Goal: Task Accomplishment & Management: Complete application form

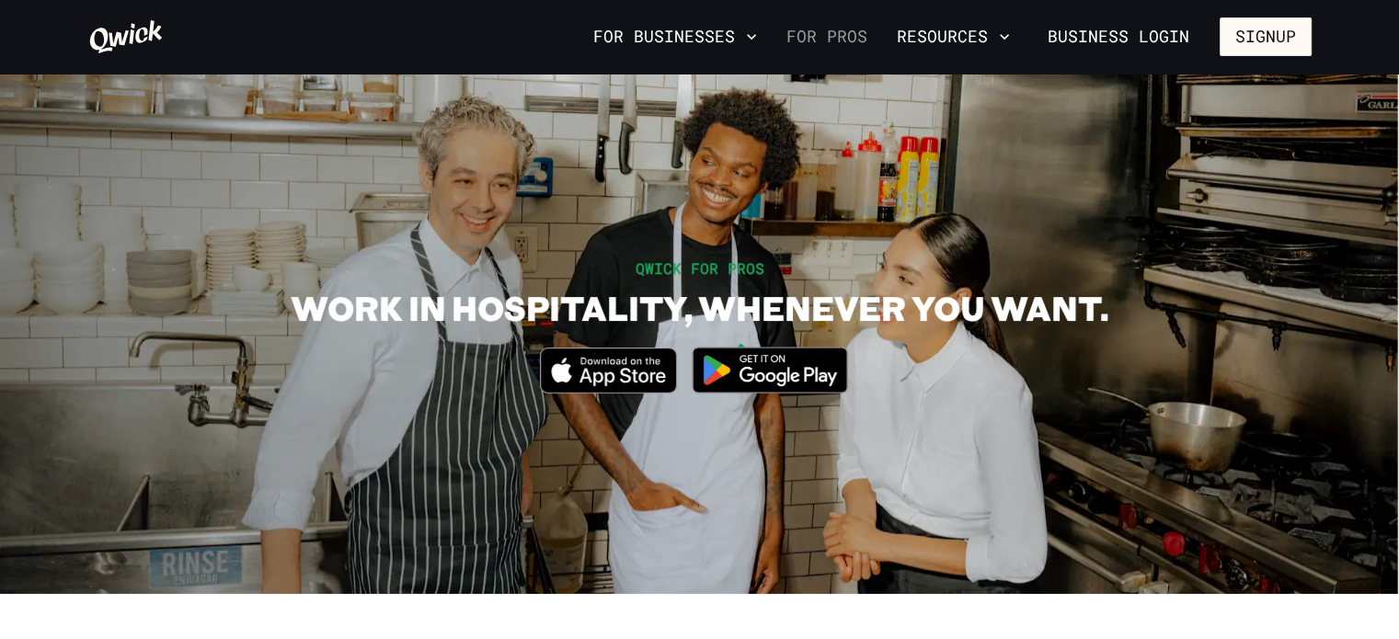
click at [821, 39] on link "For Pros" at bounding box center [827, 36] width 96 height 31
click at [844, 29] on link "For Pros" at bounding box center [827, 36] width 96 height 31
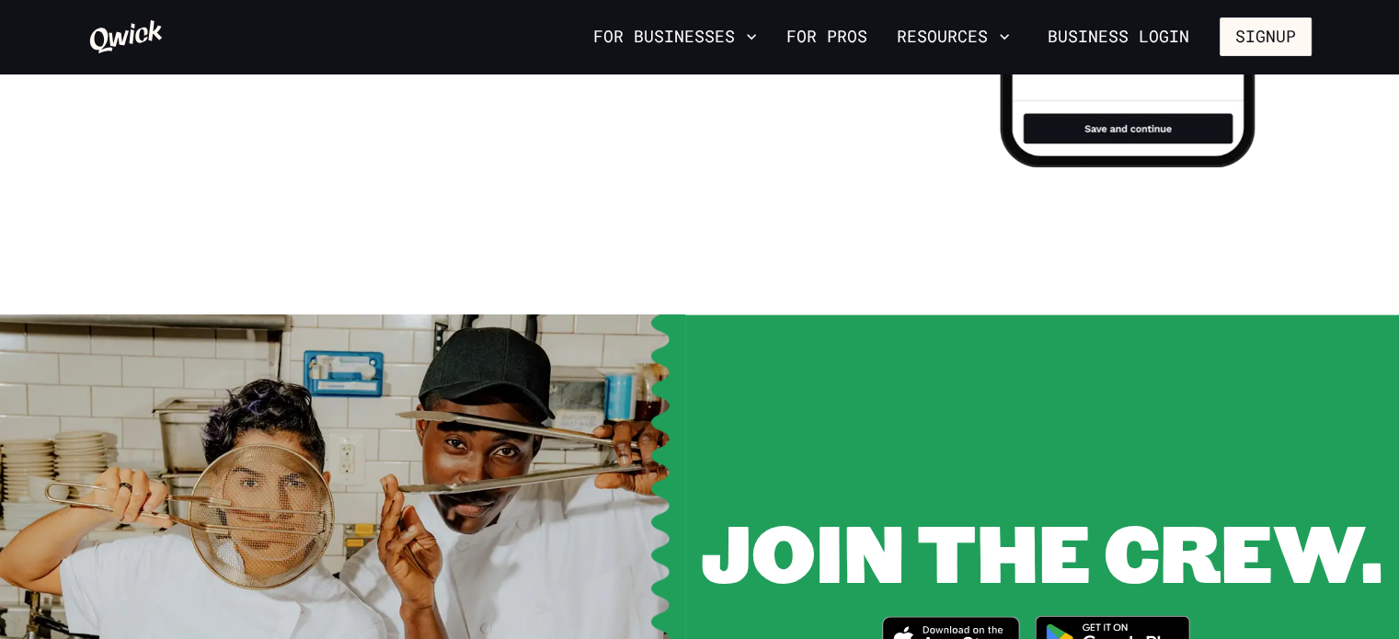
scroll to position [2194, 0]
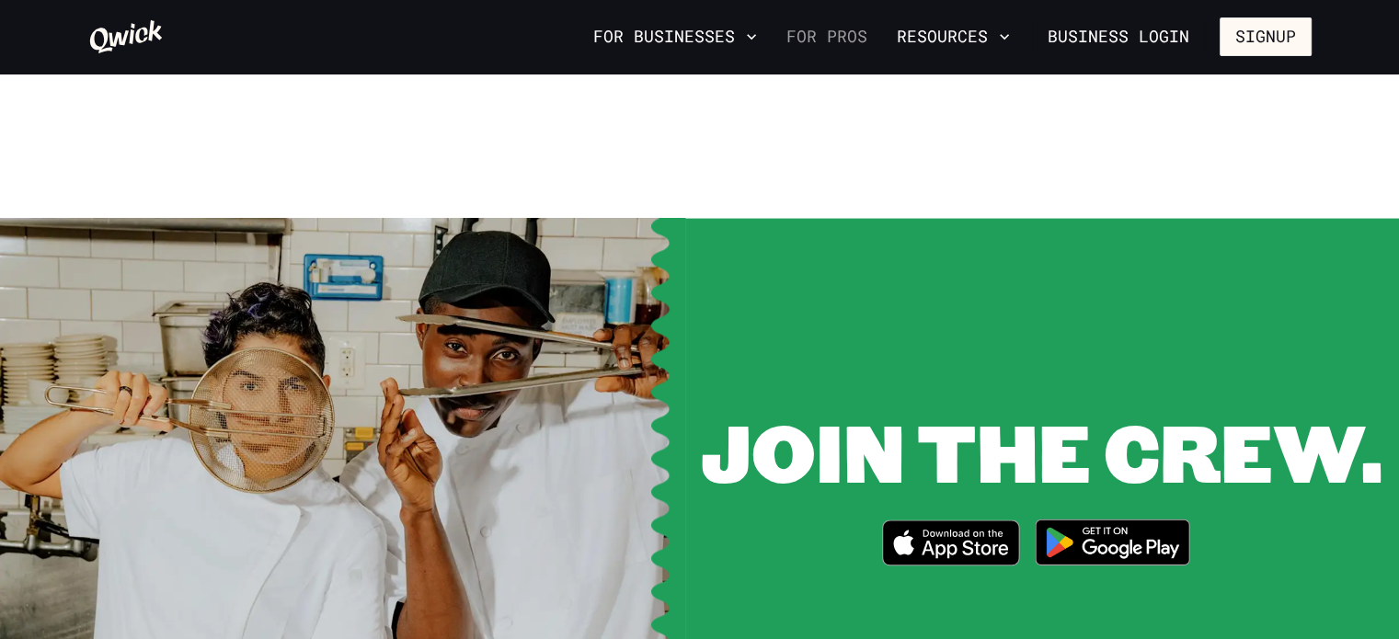
click at [831, 30] on link "For Pros" at bounding box center [827, 36] width 96 height 31
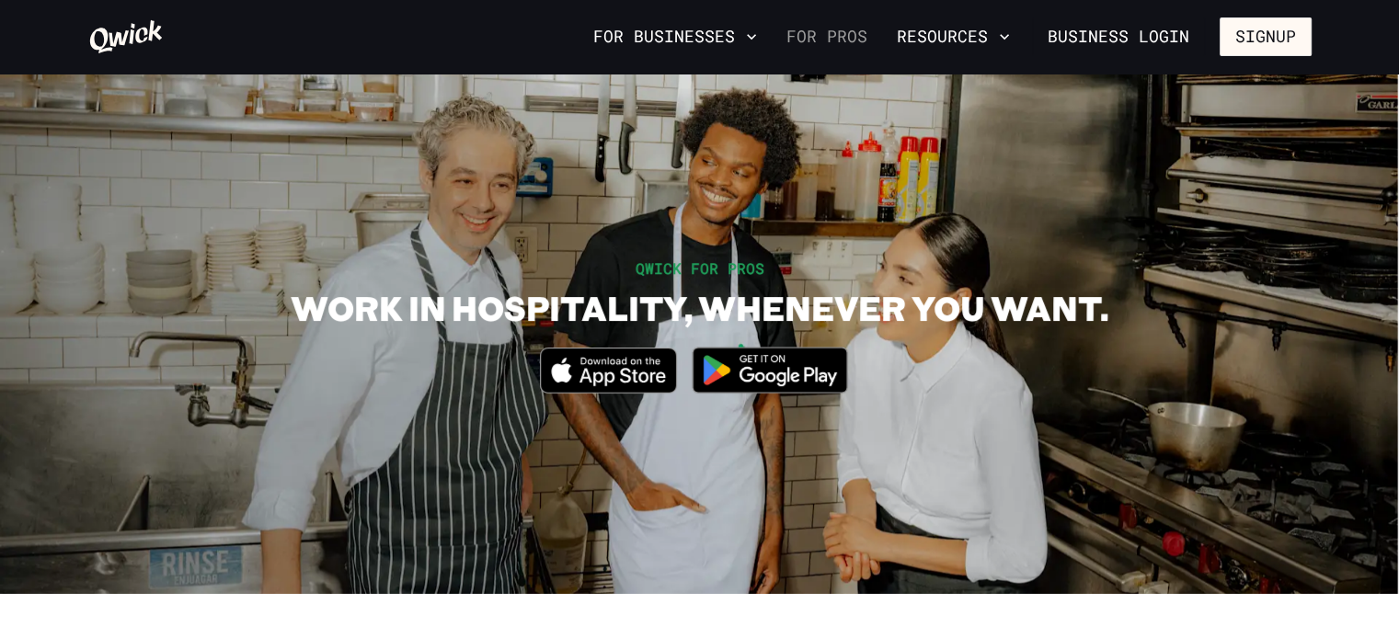
click at [831, 29] on link "For Pros" at bounding box center [827, 36] width 96 height 31
click at [957, 32] on button "Resources" at bounding box center [953, 36] width 128 height 31
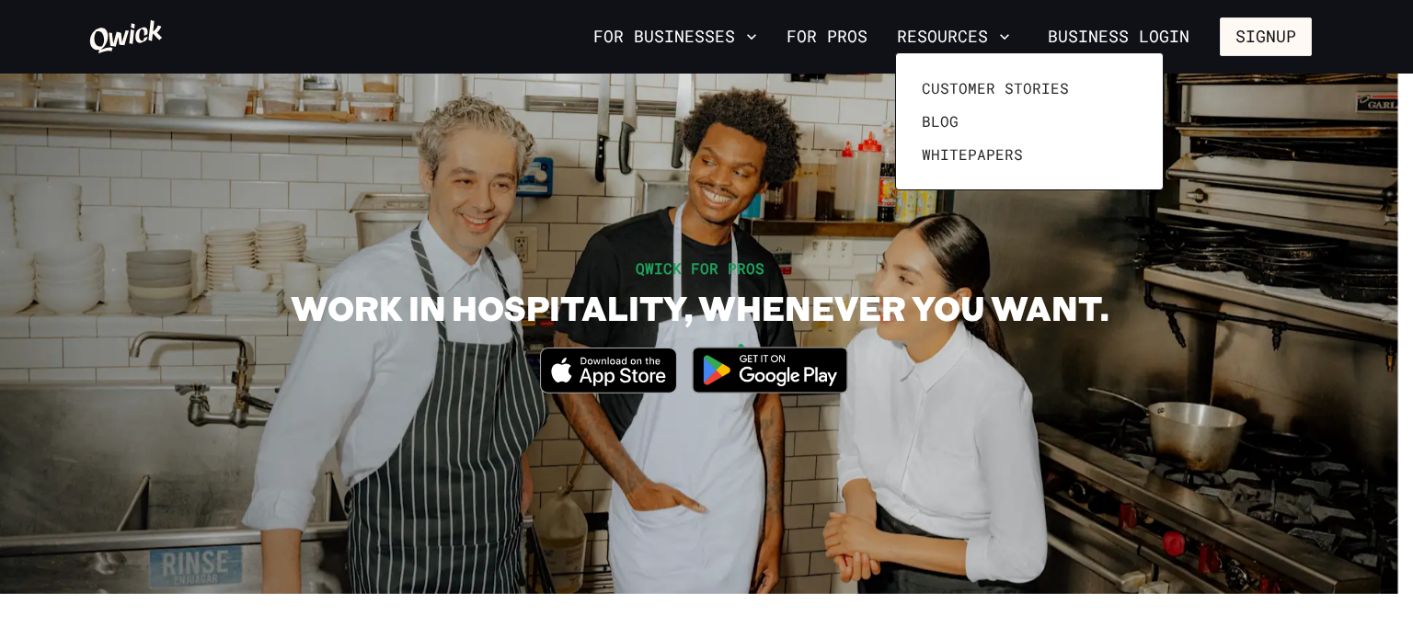
click at [1162, 29] on div at bounding box center [706, 319] width 1413 height 639
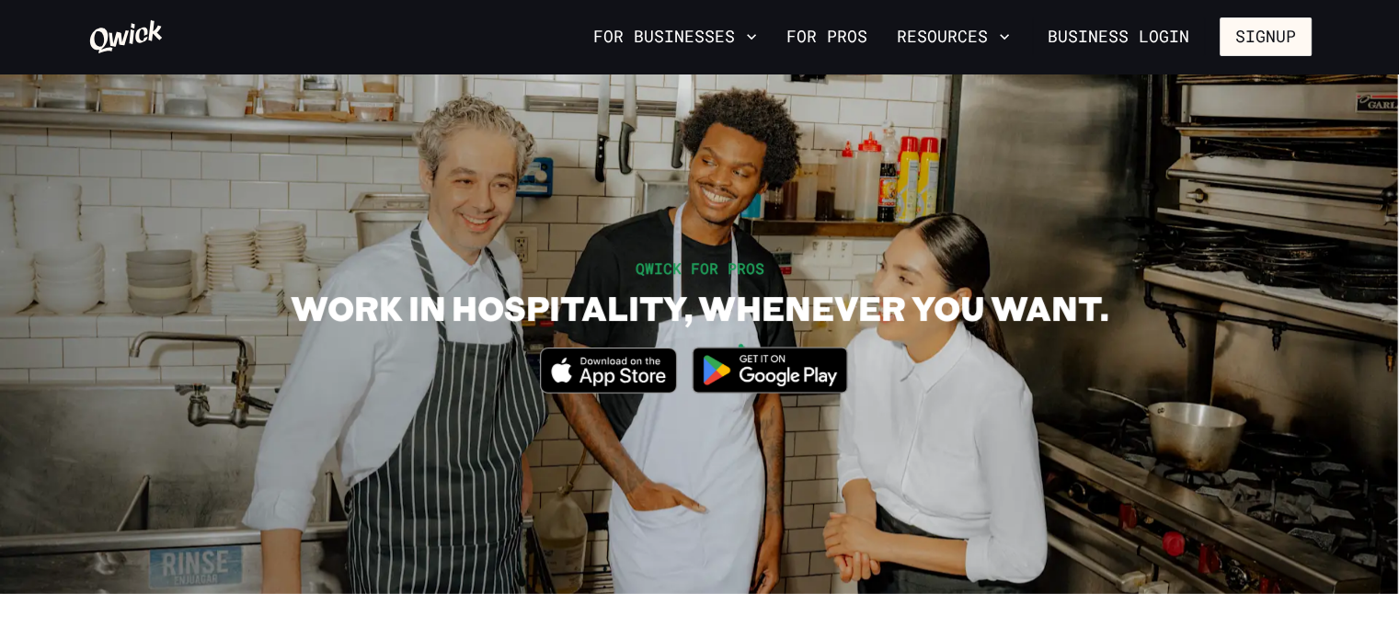
click at [1162, 29] on link "Business Login" at bounding box center [1118, 36] width 173 height 39
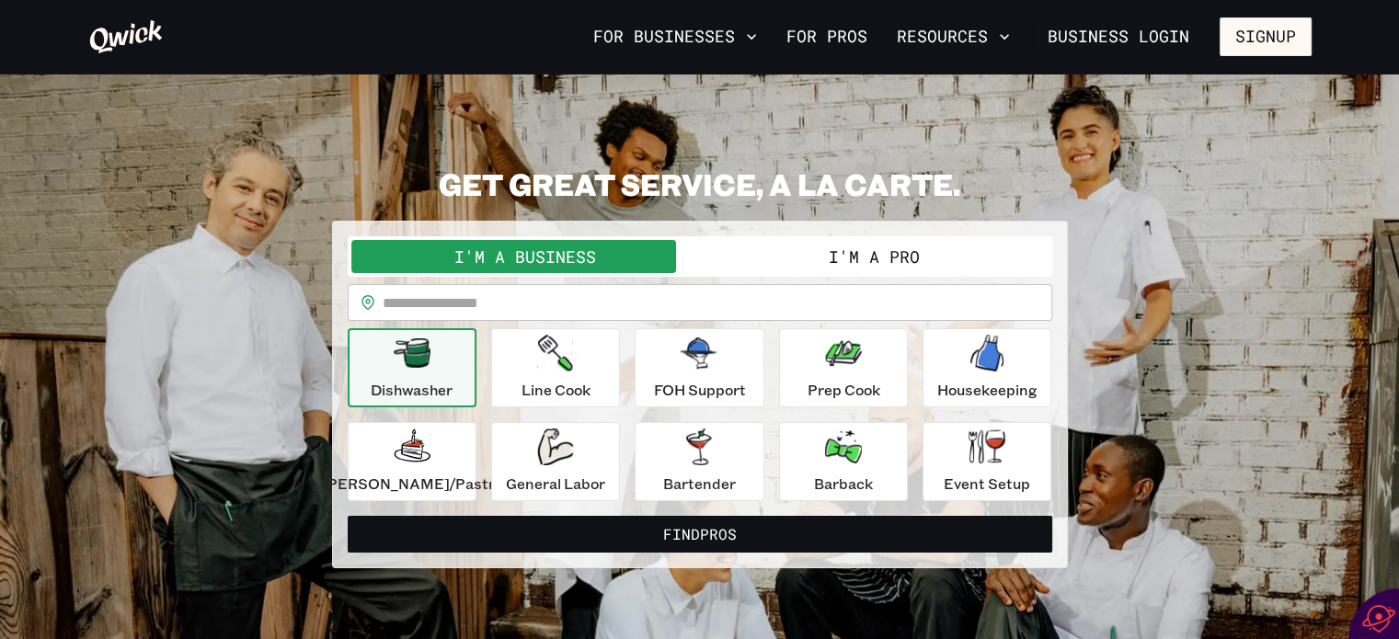
click at [894, 254] on button "I'm a Pro" at bounding box center [874, 256] width 349 height 33
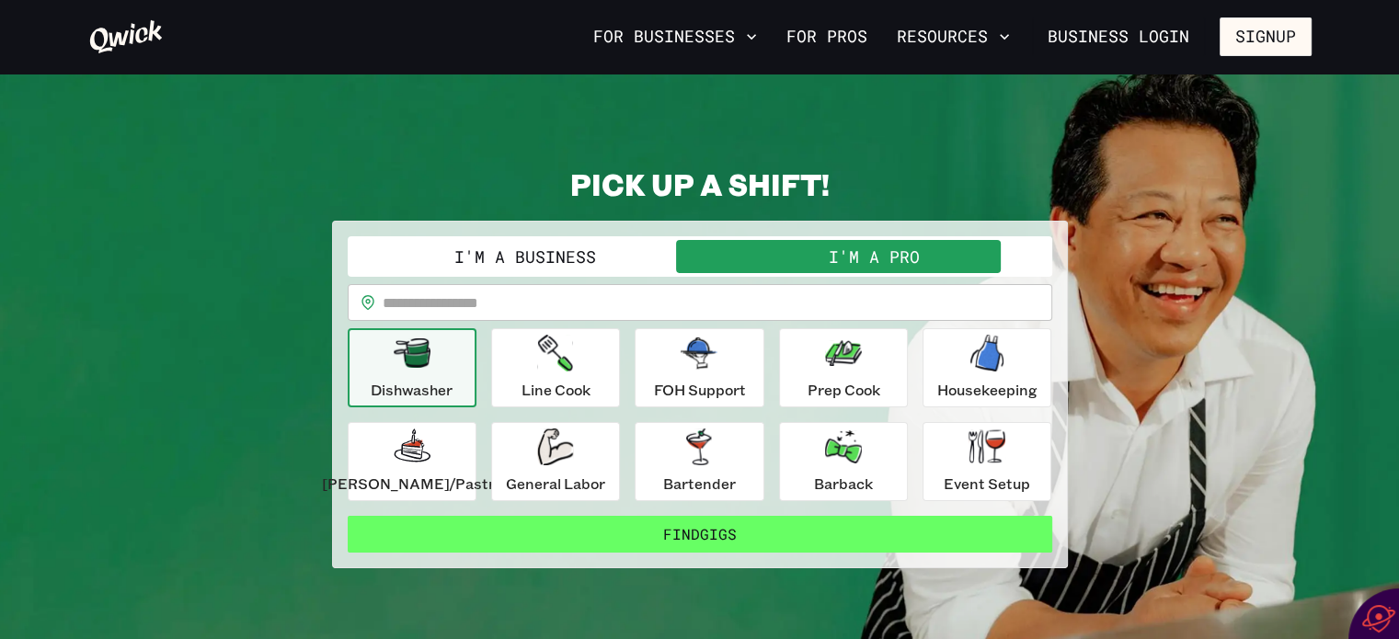
click at [695, 531] on button "Find Gigs" at bounding box center [700, 534] width 704 height 37
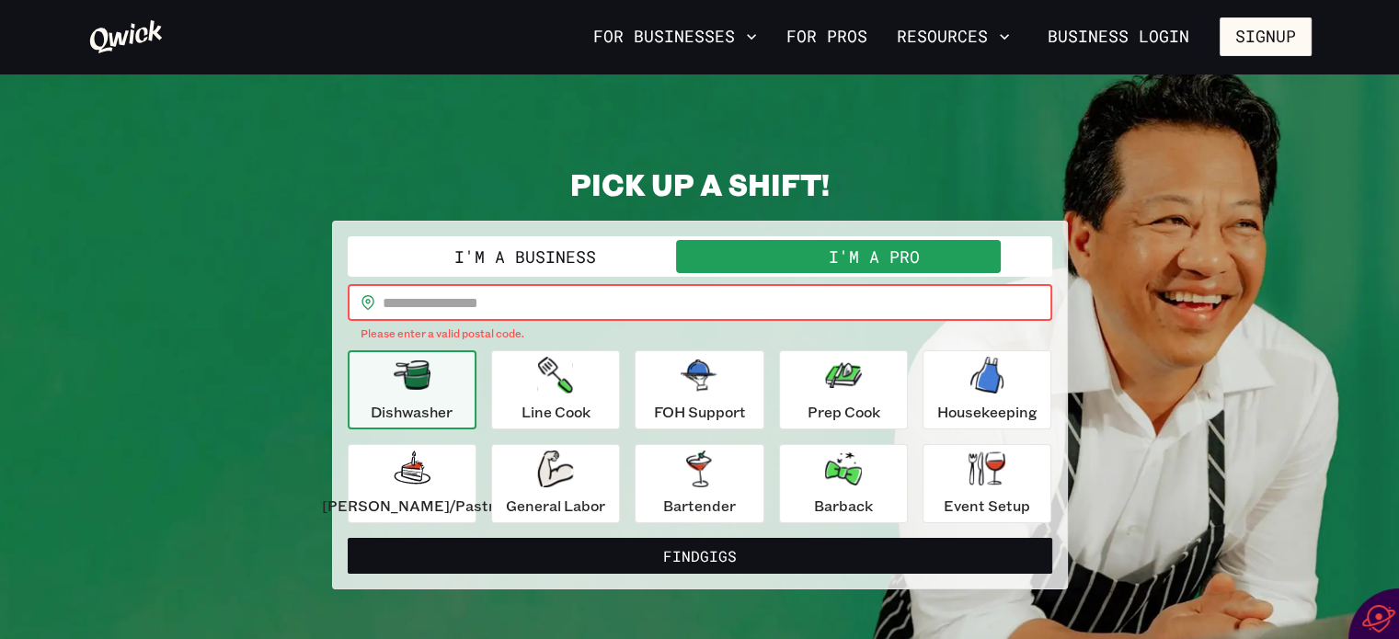
click at [571, 304] on input "text" at bounding box center [717, 302] width 669 height 37
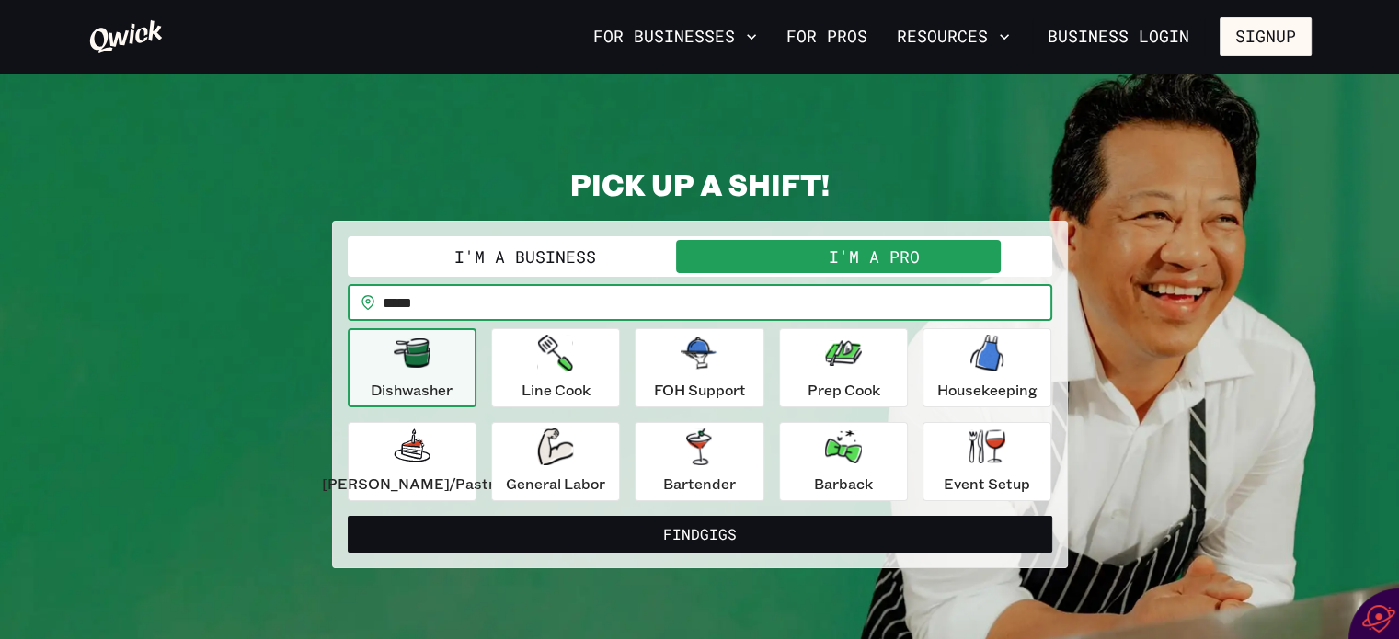
type input "*****"
click at [348, 516] on button "Find Gigs" at bounding box center [700, 534] width 704 height 37
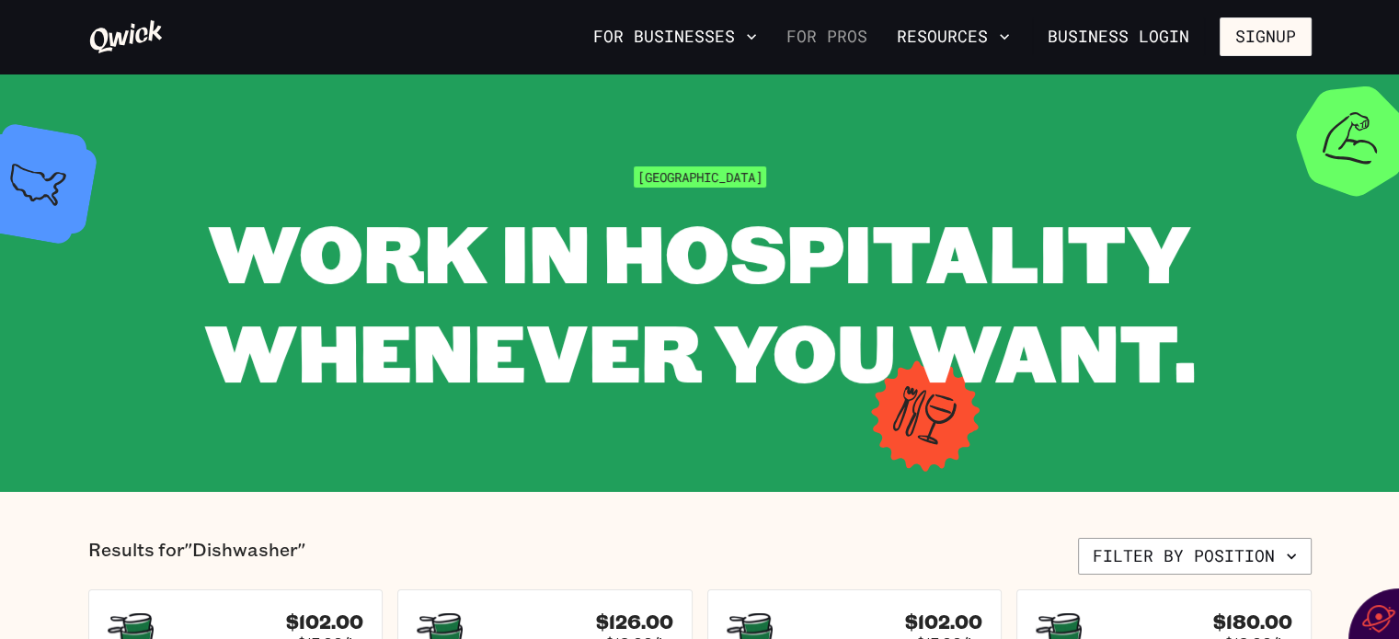
click at [846, 38] on link "For Pros" at bounding box center [827, 36] width 96 height 31
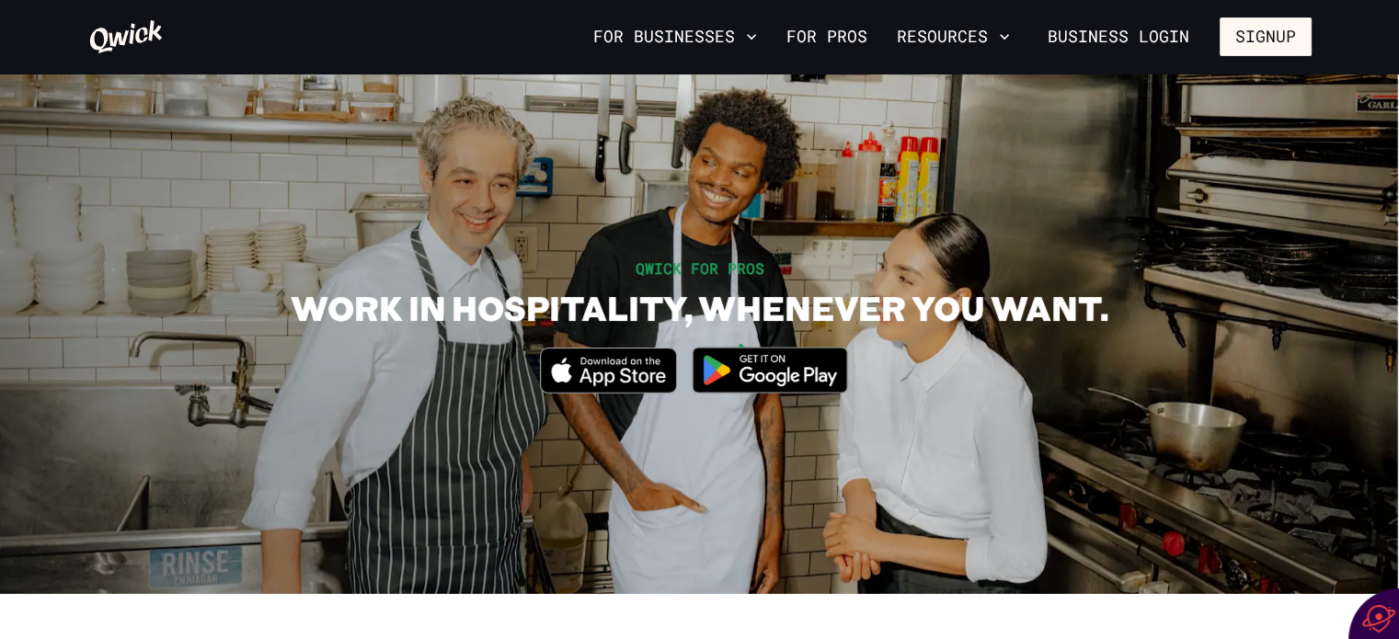
click at [846, 38] on link "For Pros" at bounding box center [827, 36] width 96 height 31
click at [802, 367] on img at bounding box center [770, 370] width 178 height 69
click at [1276, 39] on button "Signup" at bounding box center [1265, 36] width 92 height 39
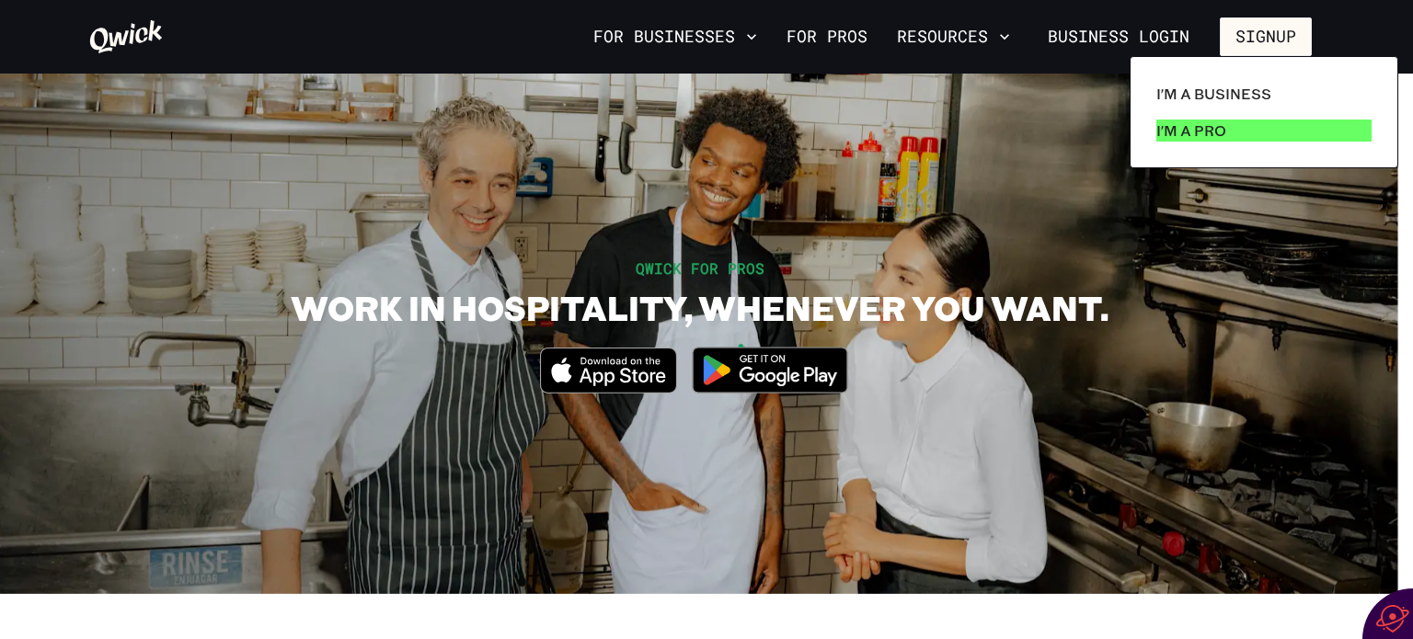
click at [1187, 125] on p "I'm a Pro" at bounding box center [1191, 131] width 70 height 22
